Goal: Task Accomplishment & Management: Manage account settings

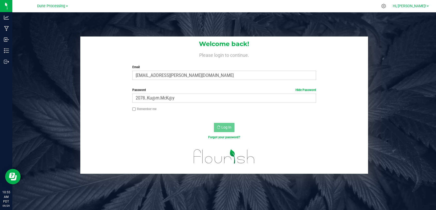
click at [426, 5] on span "Hi, [PERSON_NAME]!" at bounding box center [409, 6] width 33 height 4
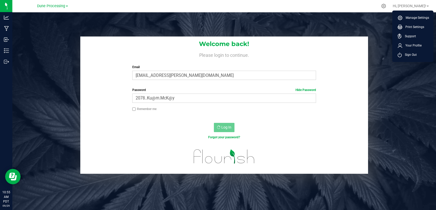
click at [415, 58] on li "Sign Out" at bounding box center [413, 54] width 39 height 9
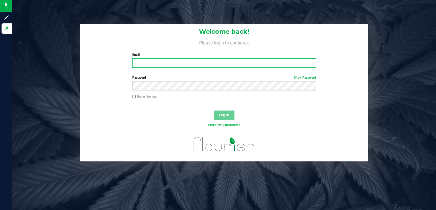
type input "[EMAIL_ADDRESS][PERSON_NAME][DOMAIN_NAME]"
click at [216, 113] on button "Log In" at bounding box center [224, 115] width 21 height 9
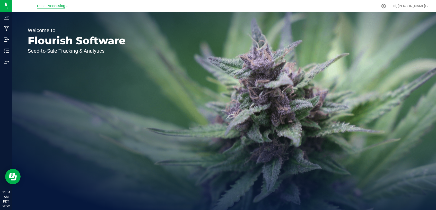
click at [55, 5] on span "Dune Processing" at bounding box center [51, 6] width 28 height 5
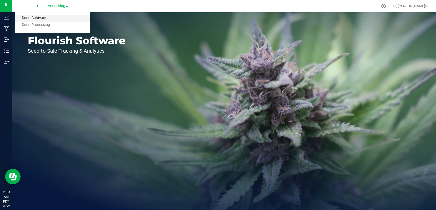
click at [53, 20] on link "Dune Cultivation" at bounding box center [52, 18] width 75 height 7
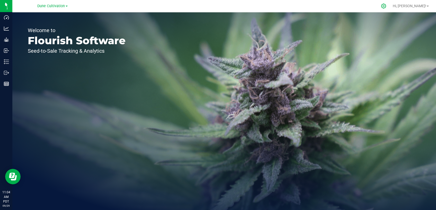
click at [390, 7] on div at bounding box center [384, 6] width 13 height 11
click at [386, 7] on icon at bounding box center [383, 6] width 5 height 5
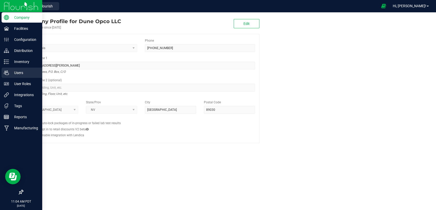
click at [10, 76] on div "Users" at bounding box center [22, 73] width 41 height 10
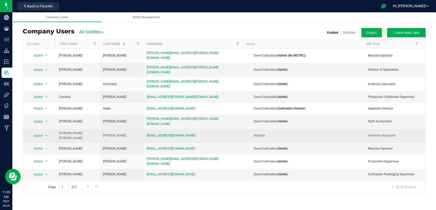
click at [203, 129] on td "[EMAIL_ADDRESS][DOMAIN_NAME]" at bounding box center [194, 136] width 101 height 14
click at [38, 132] on span "Action" at bounding box center [36, 135] width 14 height 7
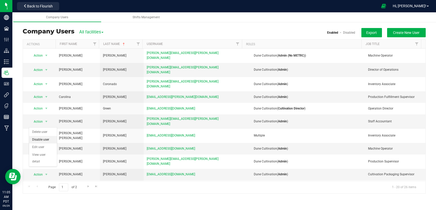
click at [45, 139] on li "Disable user" at bounding box center [43, 140] width 28 height 8
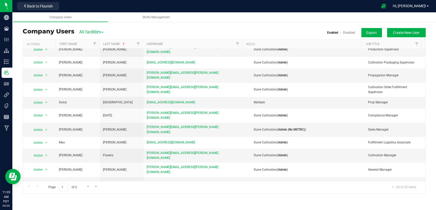
scroll to position [98, 0]
click at [87, 186] on span "Go to the next page" at bounding box center [88, 187] width 4 height 4
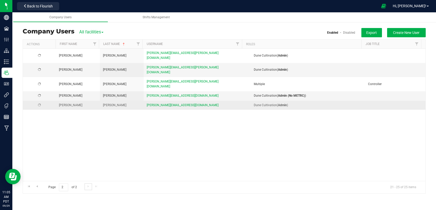
scroll to position [0, 0]
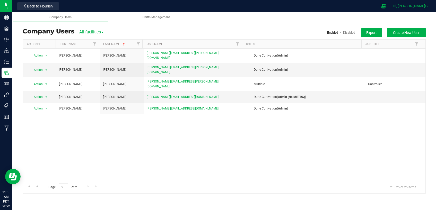
click at [427, 7] on link "Hi, [PERSON_NAME]!" at bounding box center [411, 5] width 40 height 5
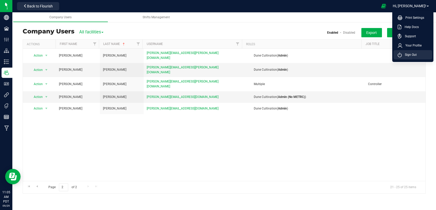
click at [414, 57] on span "Sign Out" at bounding box center [409, 54] width 15 height 5
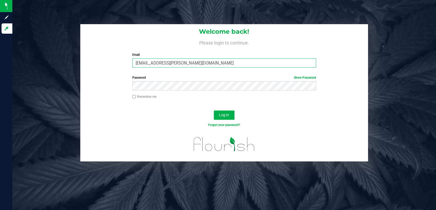
click at [192, 61] on input "[EMAIL_ADDRESS][PERSON_NAME][DOMAIN_NAME]" at bounding box center [224, 62] width 184 height 9
type input "analisa.santiago@cnduit.com"
click at [227, 115] on span "Log In" at bounding box center [224, 115] width 10 height 4
